Goal: Task Accomplishment & Management: Manage account settings

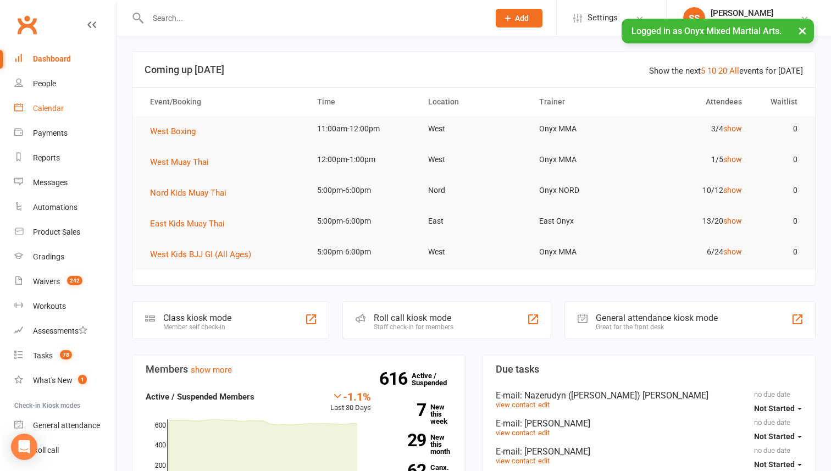
click at [66, 100] on link "Calendar" at bounding box center [65, 108] width 102 height 25
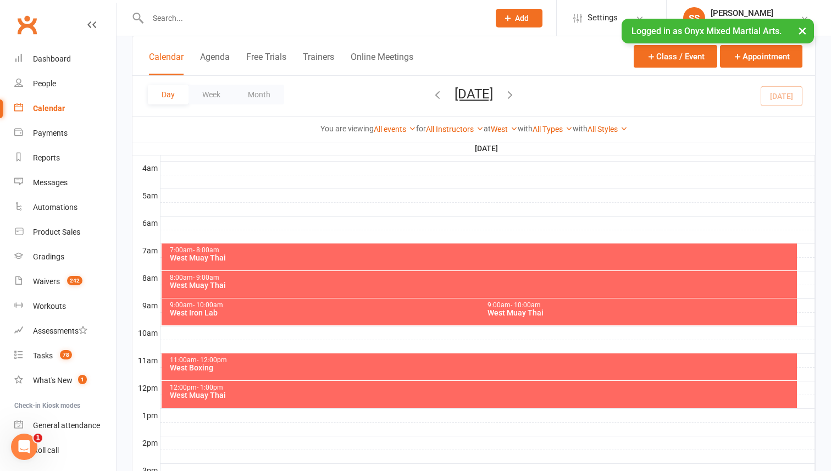
scroll to position [180, 0]
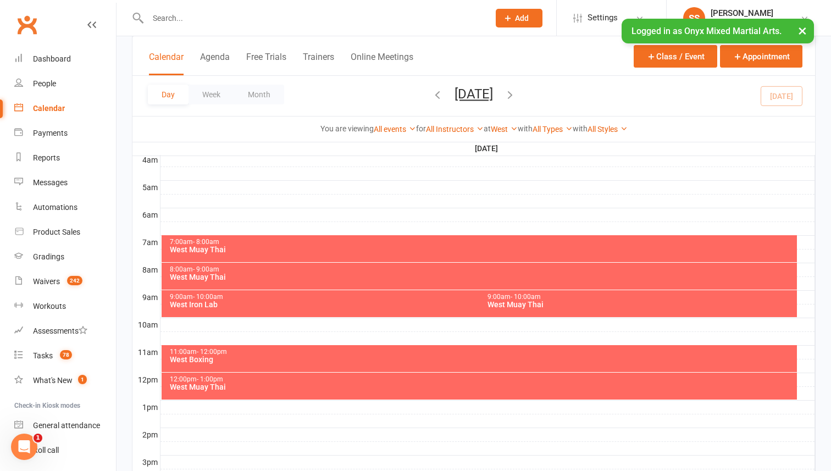
click at [331, 360] on div "West Boxing" at bounding box center [482, 360] width 626 height 8
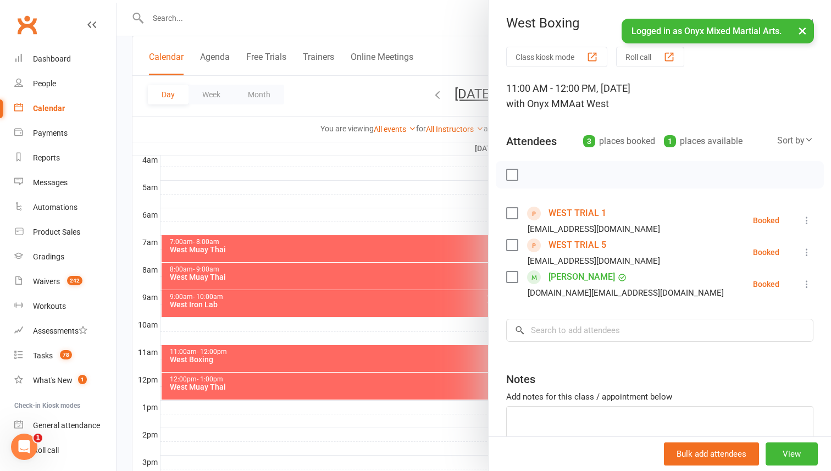
click at [806, 217] on icon at bounding box center [807, 220] width 11 height 11
click at [757, 284] on link "Check in" at bounding box center [758, 286] width 109 height 22
click at [808, 283] on icon at bounding box center [807, 284] width 11 height 11
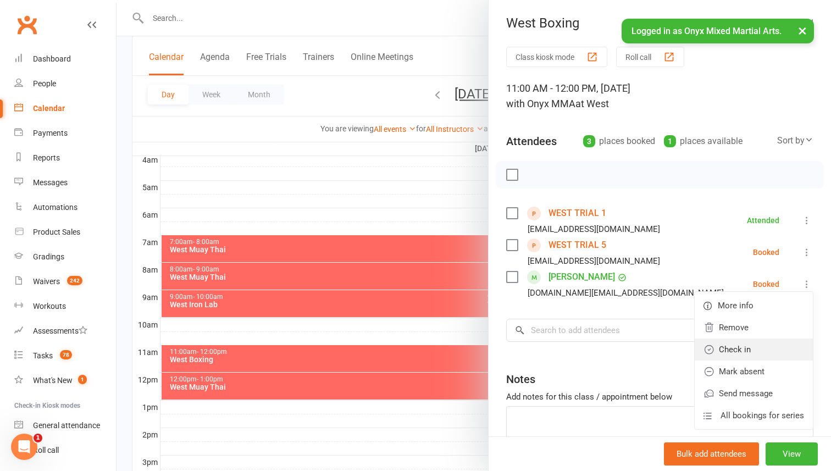
click at [749, 344] on link "Check in" at bounding box center [754, 350] width 118 height 22
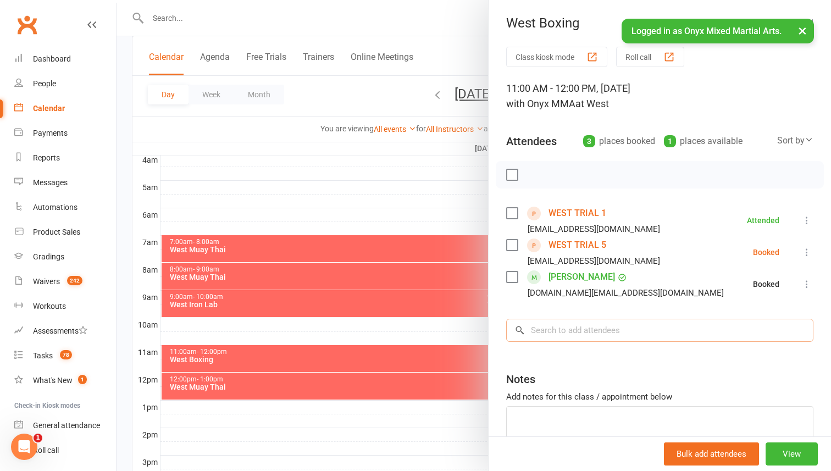
click at [706, 330] on input "search" at bounding box center [659, 330] width 307 height 23
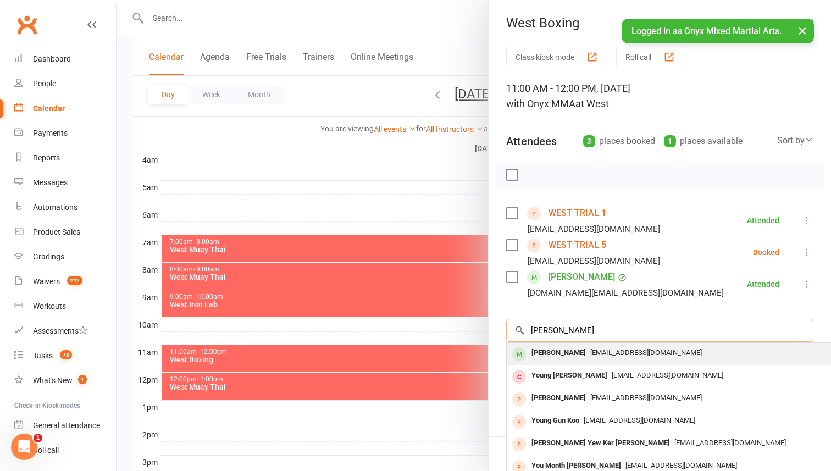
type input "[PERSON_NAME]"
click at [669, 357] on div "[EMAIL_ADDRESS][DOMAIN_NAME]" at bounding box center [671, 353] width 320 height 16
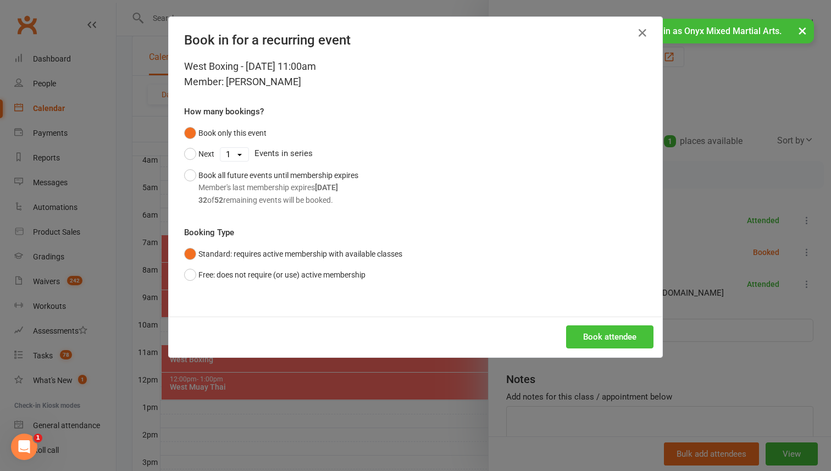
click at [629, 339] on button "Book attendee" at bounding box center [609, 336] width 87 height 23
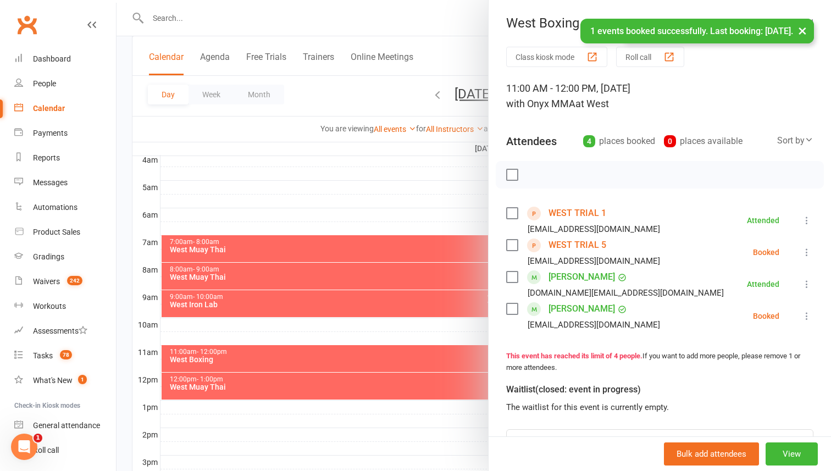
click at [810, 317] on icon at bounding box center [807, 316] width 11 height 11
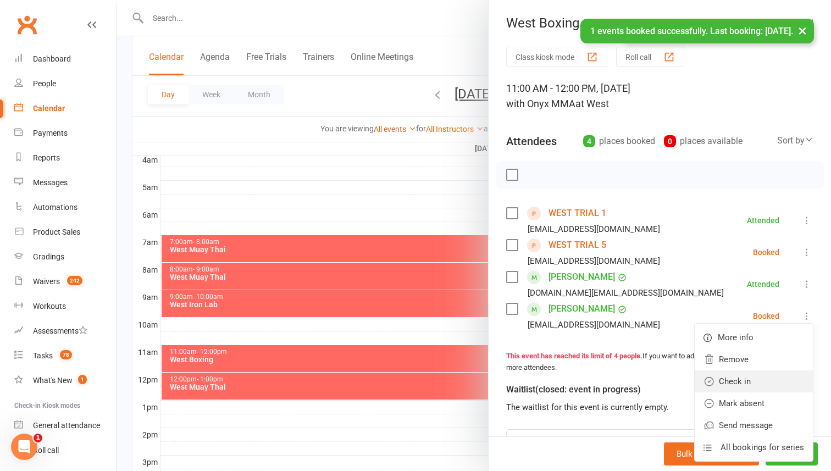
click at [776, 375] on link "Check in" at bounding box center [754, 382] width 118 height 22
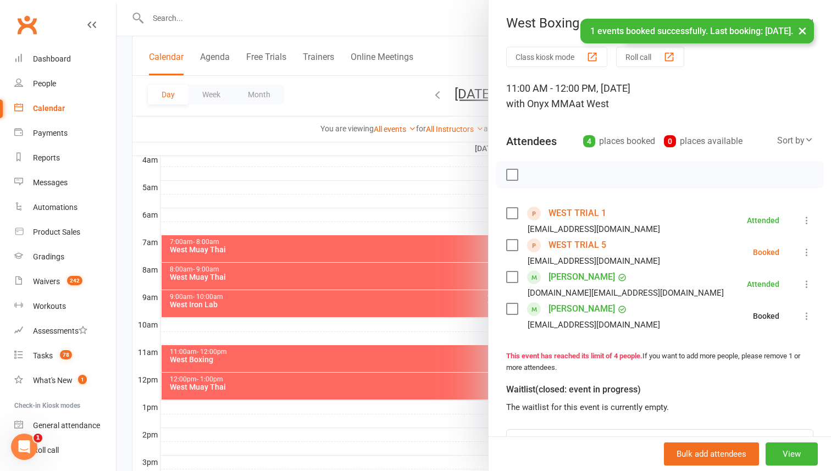
click at [396, 364] on div at bounding box center [474, 235] width 715 height 471
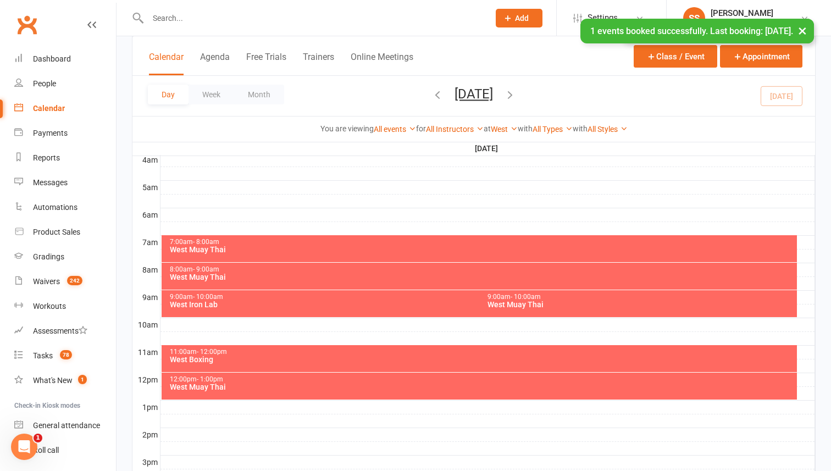
click at [390, 394] on div "12:00pm - 1:00pm West Muay Thai" at bounding box center [480, 386] width 636 height 27
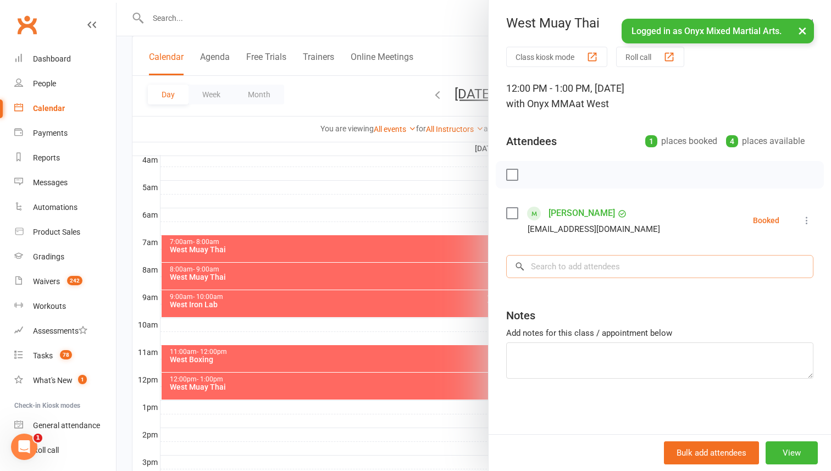
click at [650, 272] on input "search" at bounding box center [659, 266] width 307 height 23
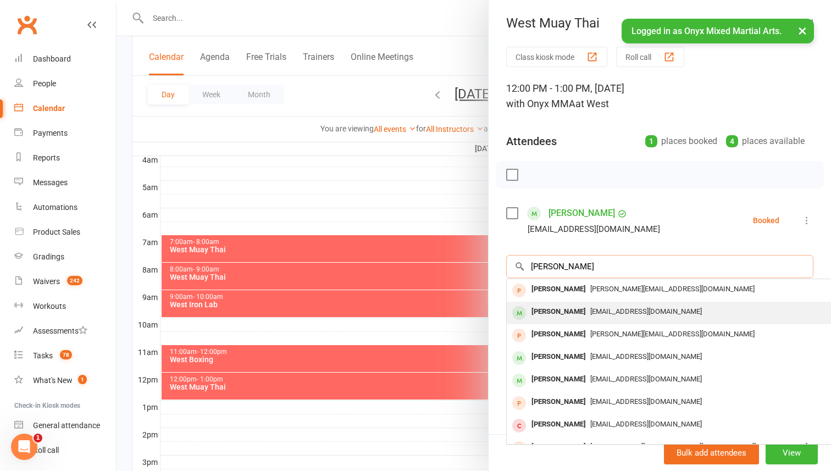
type input "[PERSON_NAME]"
click at [636, 322] on div "[PERSON_NAME] [PERSON_NAME][EMAIL_ADDRESS][DOMAIN_NAME]" at bounding box center [671, 313] width 329 height 23
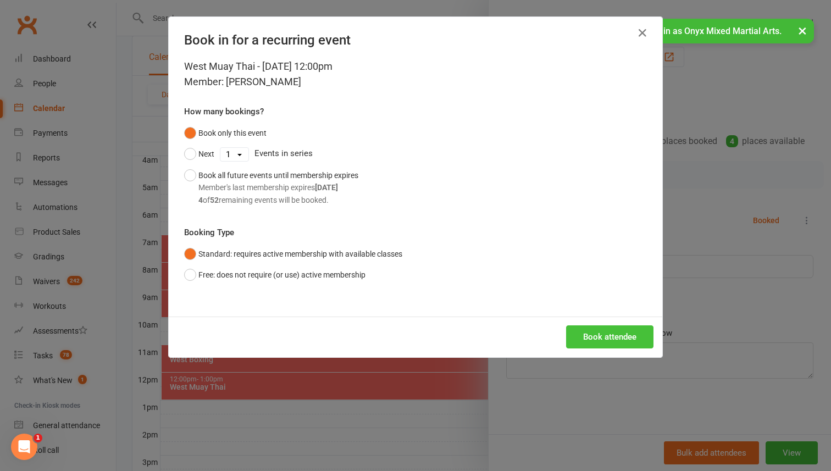
click at [628, 333] on button "Book attendee" at bounding box center [609, 336] width 87 height 23
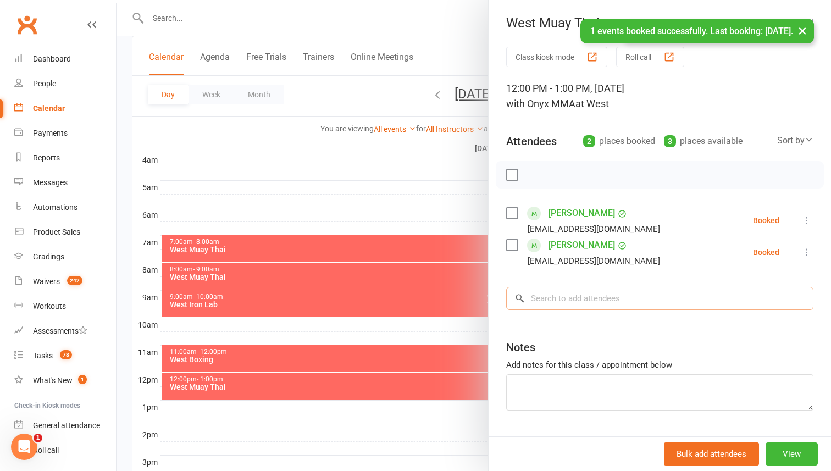
click at [623, 297] on input "search" at bounding box center [659, 298] width 307 height 23
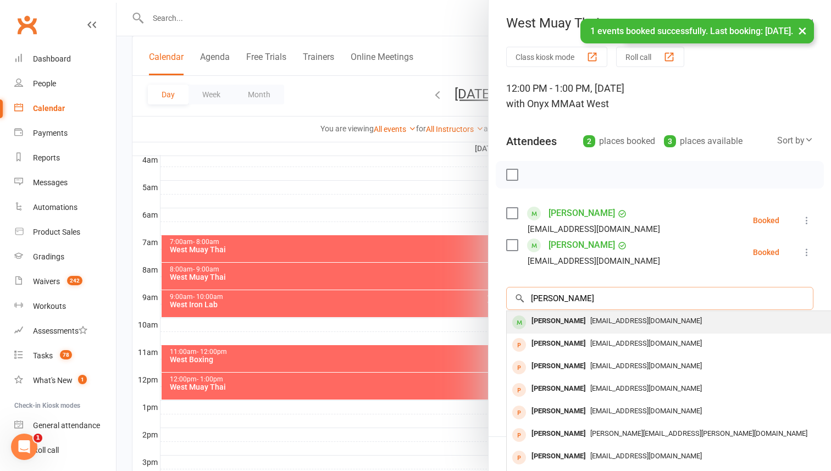
type input "[PERSON_NAME]"
click at [605, 324] on span "[EMAIL_ADDRESS][DOMAIN_NAME]" at bounding box center [646, 321] width 112 height 8
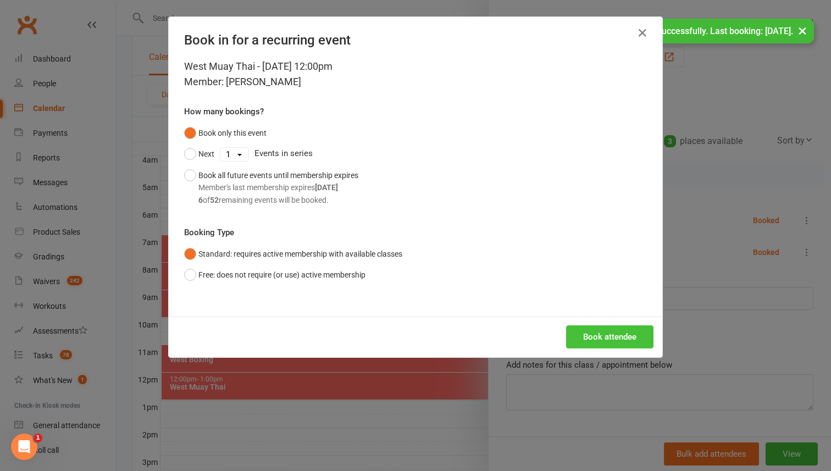
click at [610, 330] on button "Book attendee" at bounding box center [609, 336] width 87 height 23
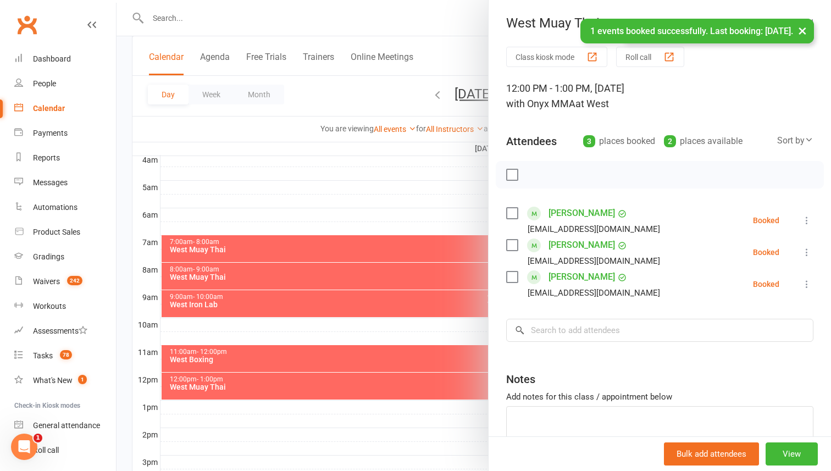
click at [354, 301] on div at bounding box center [474, 235] width 715 height 471
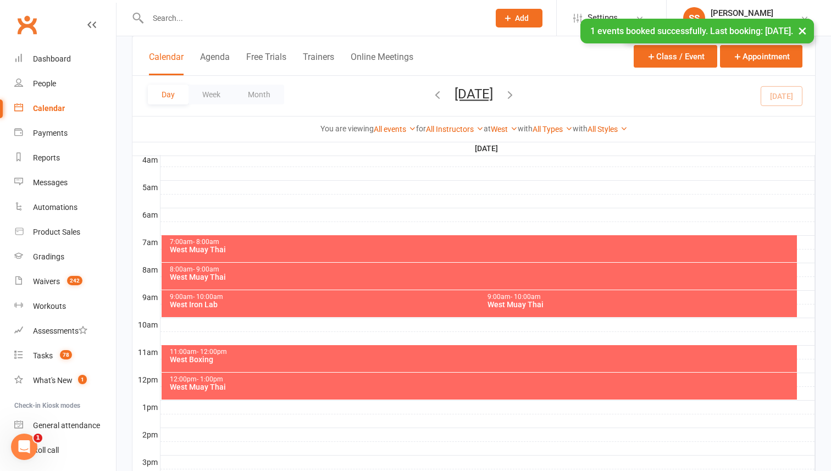
click at [303, 303] on div "West Iron Lab" at bounding box center [476, 305] width 615 height 8
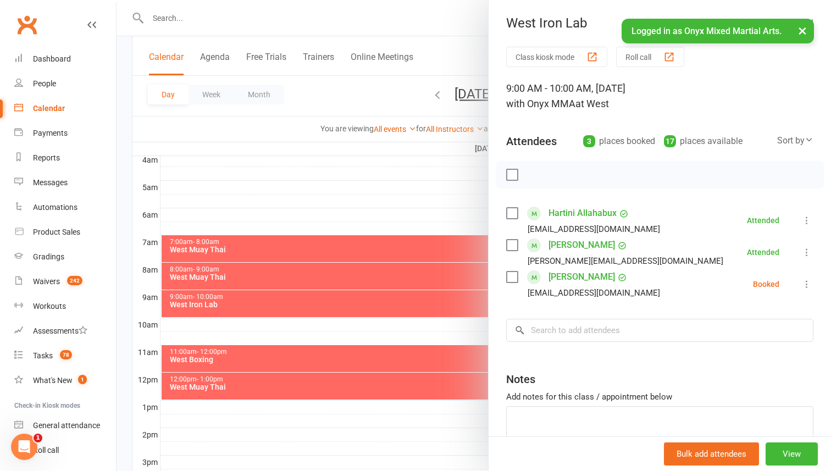
click at [805, 283] on icon at bounding box center [807, 284] width 11 height 11
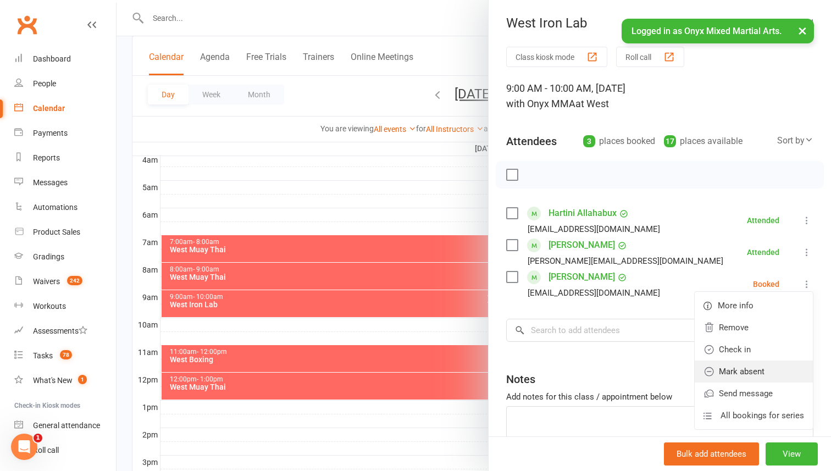
click at [767, 375] on link "Mark absent" at bounding box center [754, 372] width 118 height 22
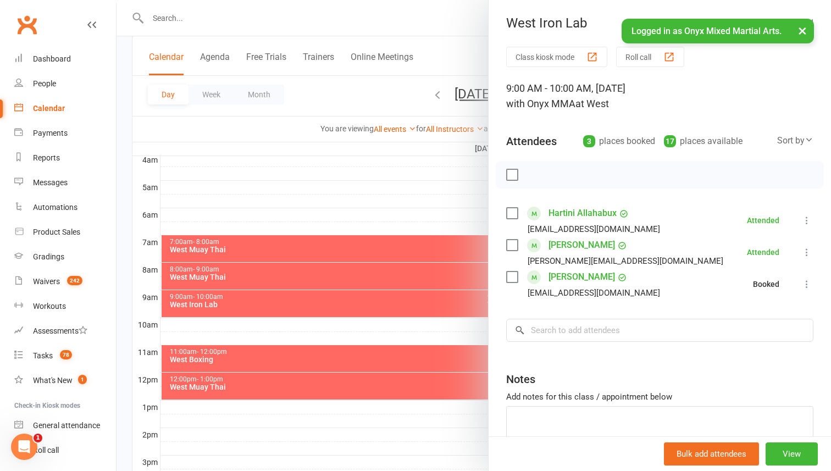
click at [401, 339] on div at bounding box center [474, 235] width 715 height 471
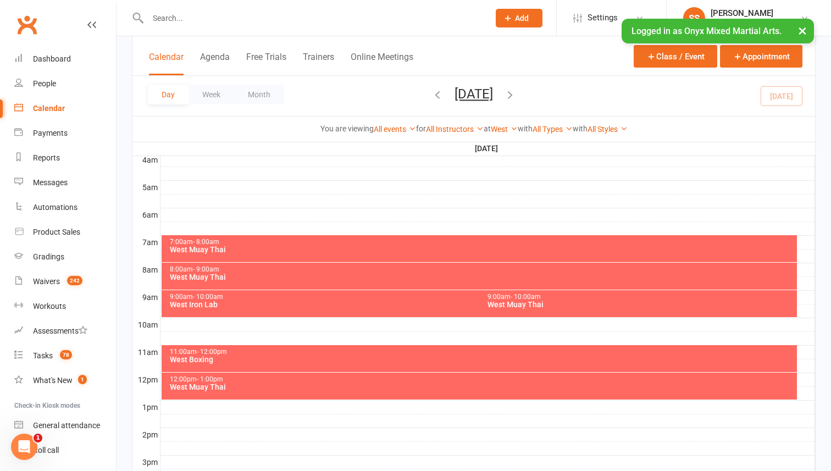
click at [554, 301] on div "West Muay Thai" at bounding box center [641, 305] width 308 height 8
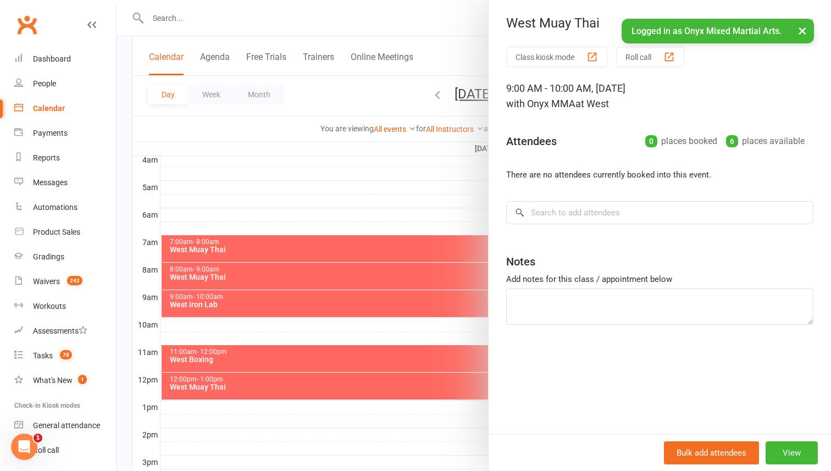
click at [351, 302] on div at bounding box center [474, 235] width 715 height 471
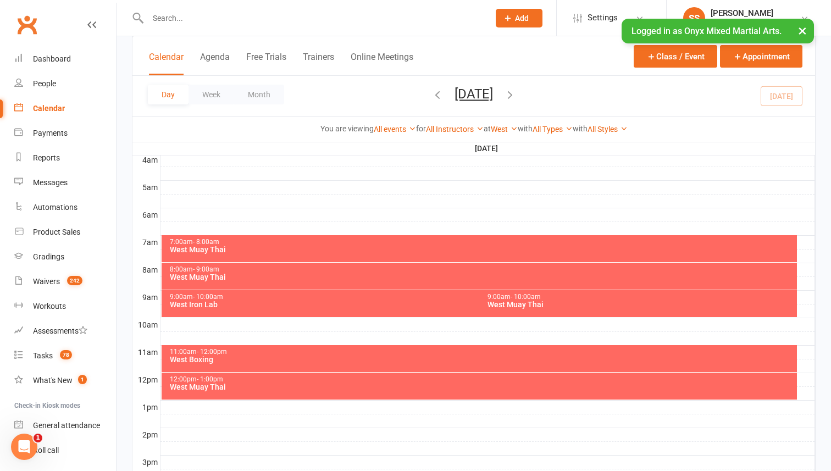
click at [364, 11] on input "text" at bounding box center [313, 17] width 337 height 15
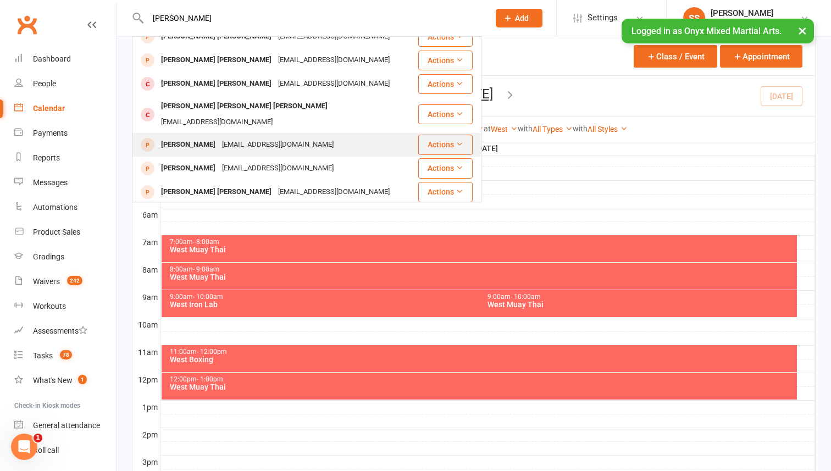
scroll to position [38, 0]
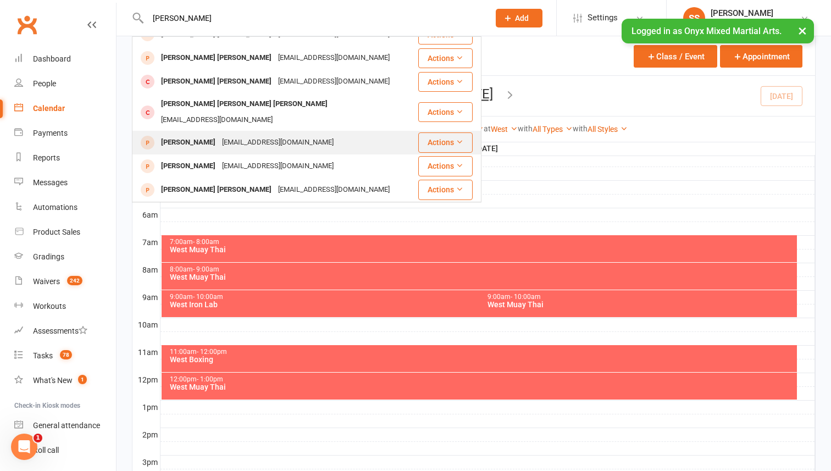
type input "[PERSON_NAME]"
click at [316, 139] on div "Jing [PERSON_NAME] [EMAIL_ADDRESS][DOMAIN_NAME]" at bounding box center [275, 142] width 284 height 23
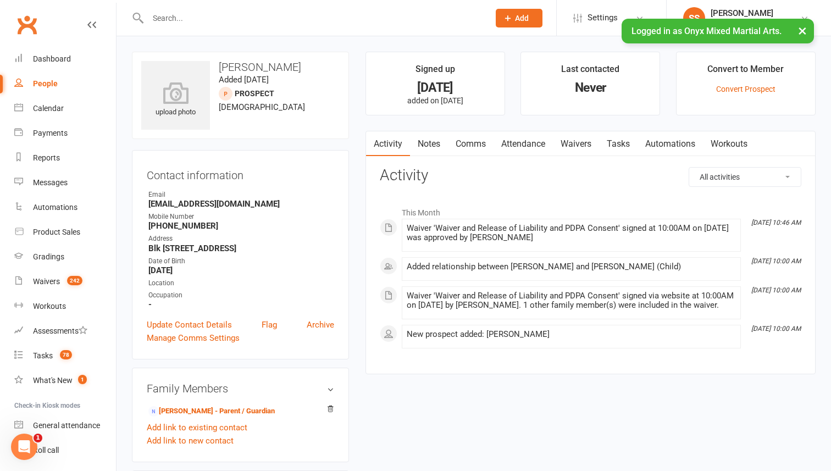
click at [68, 81] on link "People" at bounding box center [65, 83] width 102 height 25
